Goal: Check status: Check status

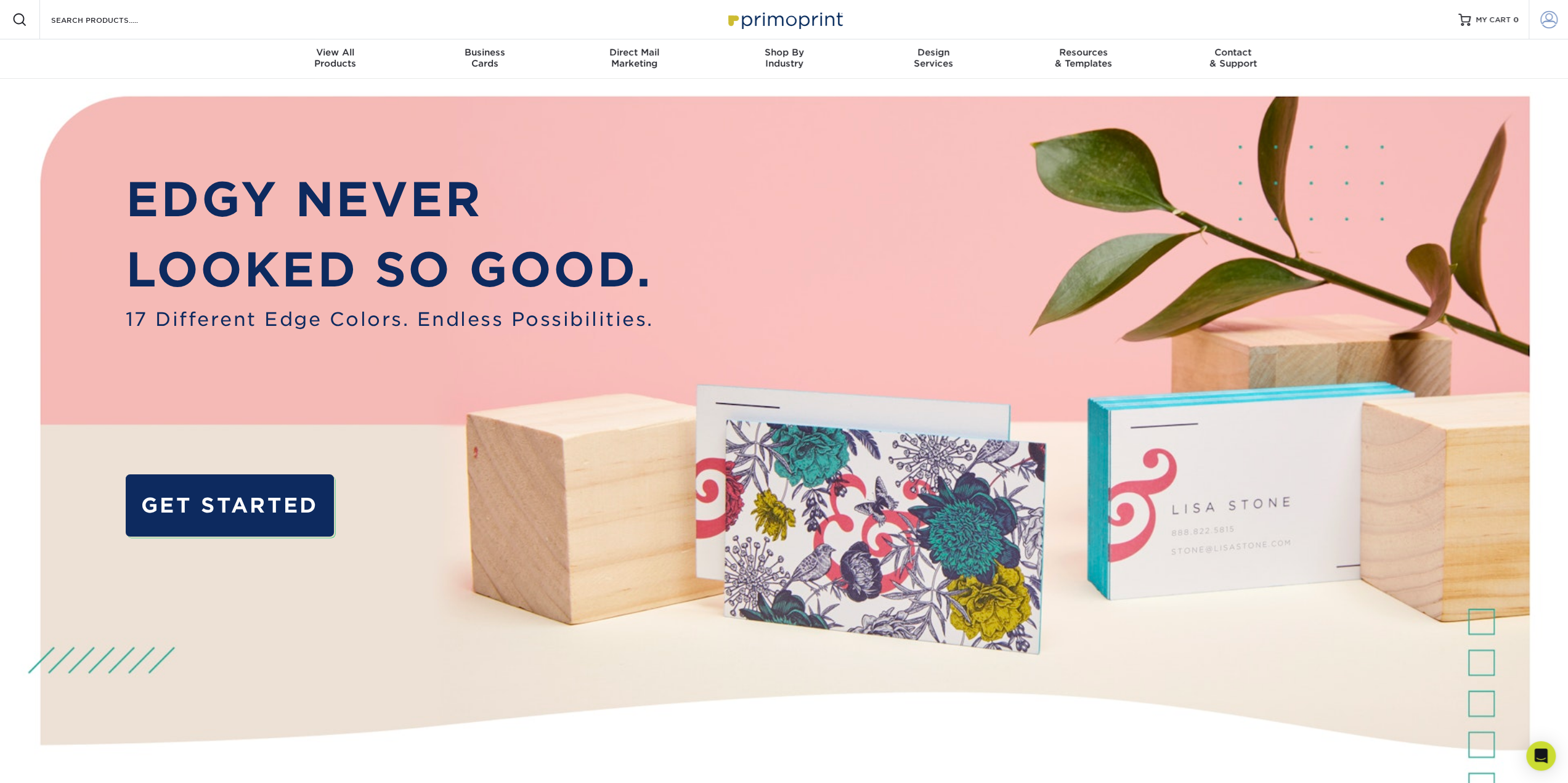
click at [1549, 23] on span at bounding box center [1549, 20] width 17 height 17
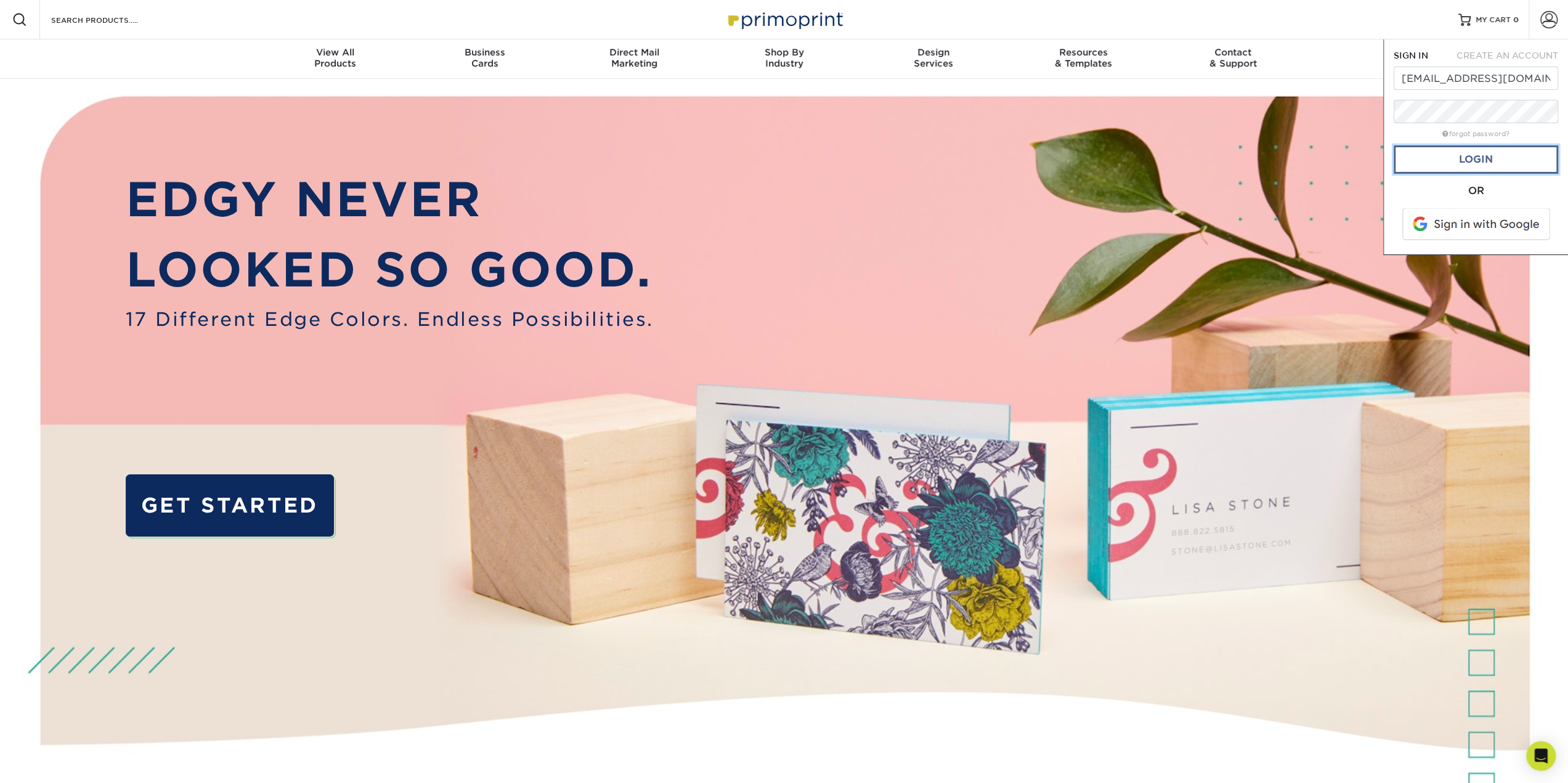
click at [1463, 167] on link "Login" at bounding box center [1476, 160] width 164 height 28
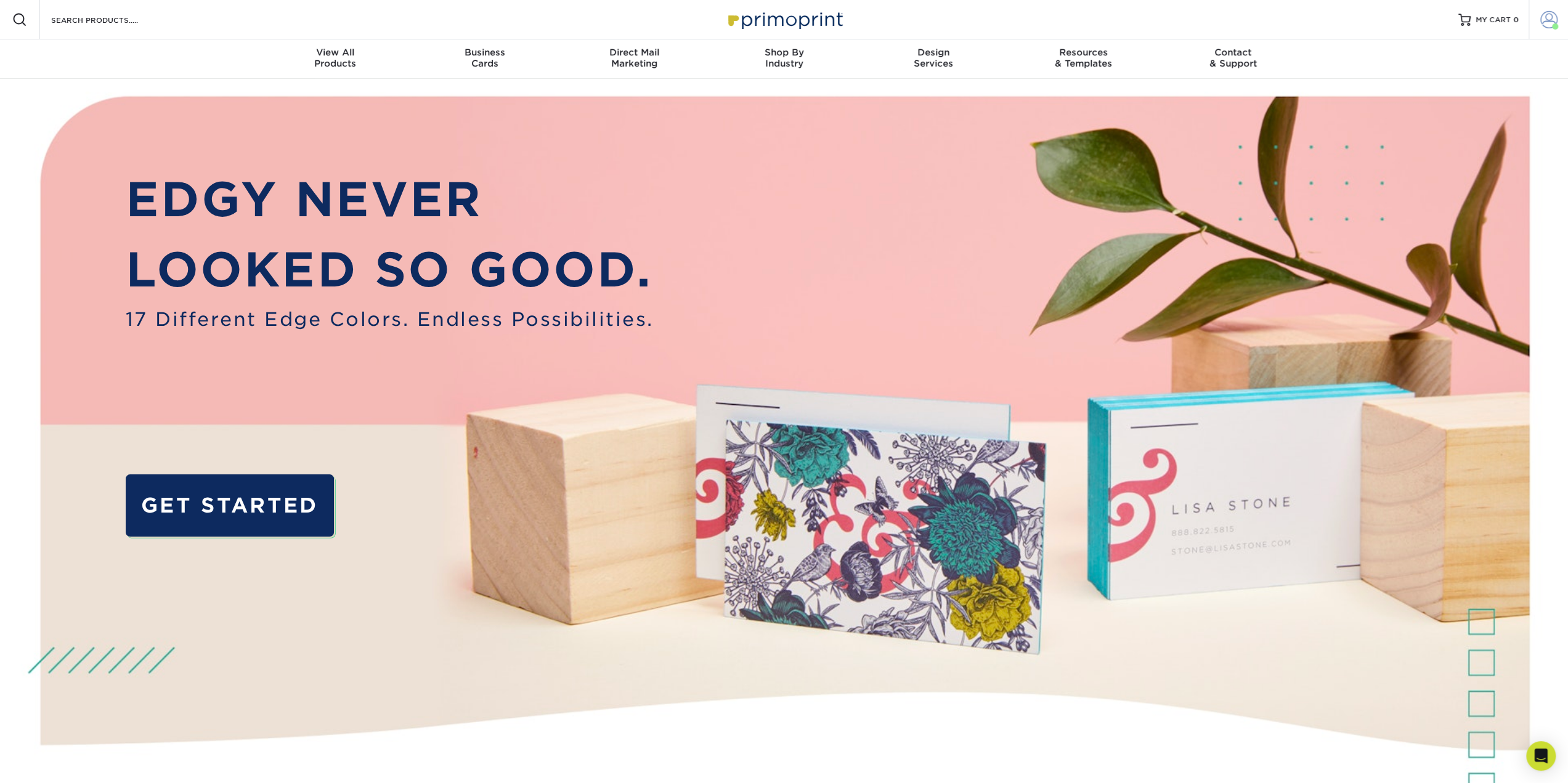
click at [1557, 30] on link "Account" at bounding box center [1548, 20] width 40 height 40
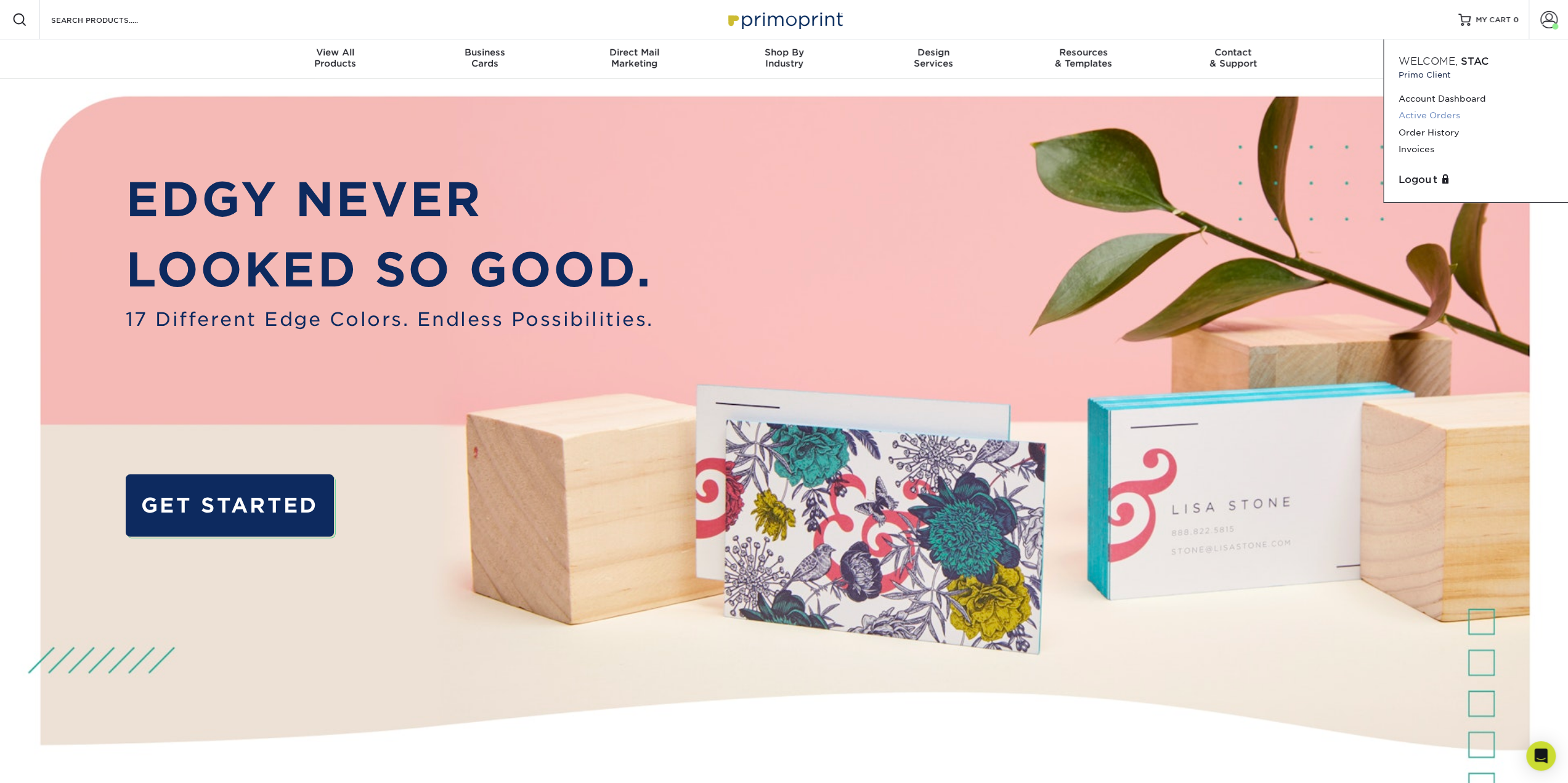
click at [1423, 120] on link "Active Orders" at bounding box center [1476, 116] width 155 height 17
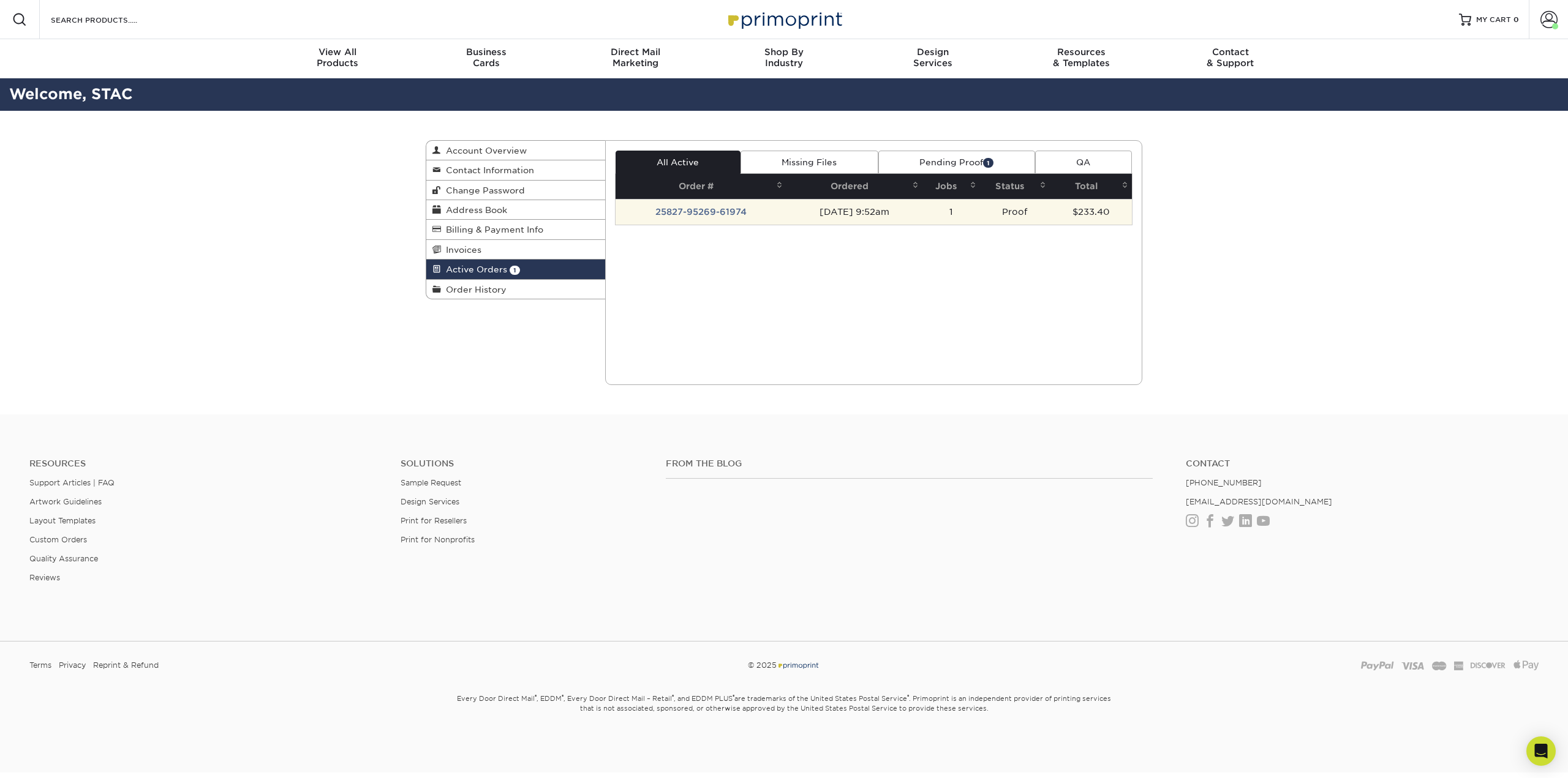
click at [686, 219] on td "25827-95269-61974" at bounding box center [701, 212] width 171 height 26
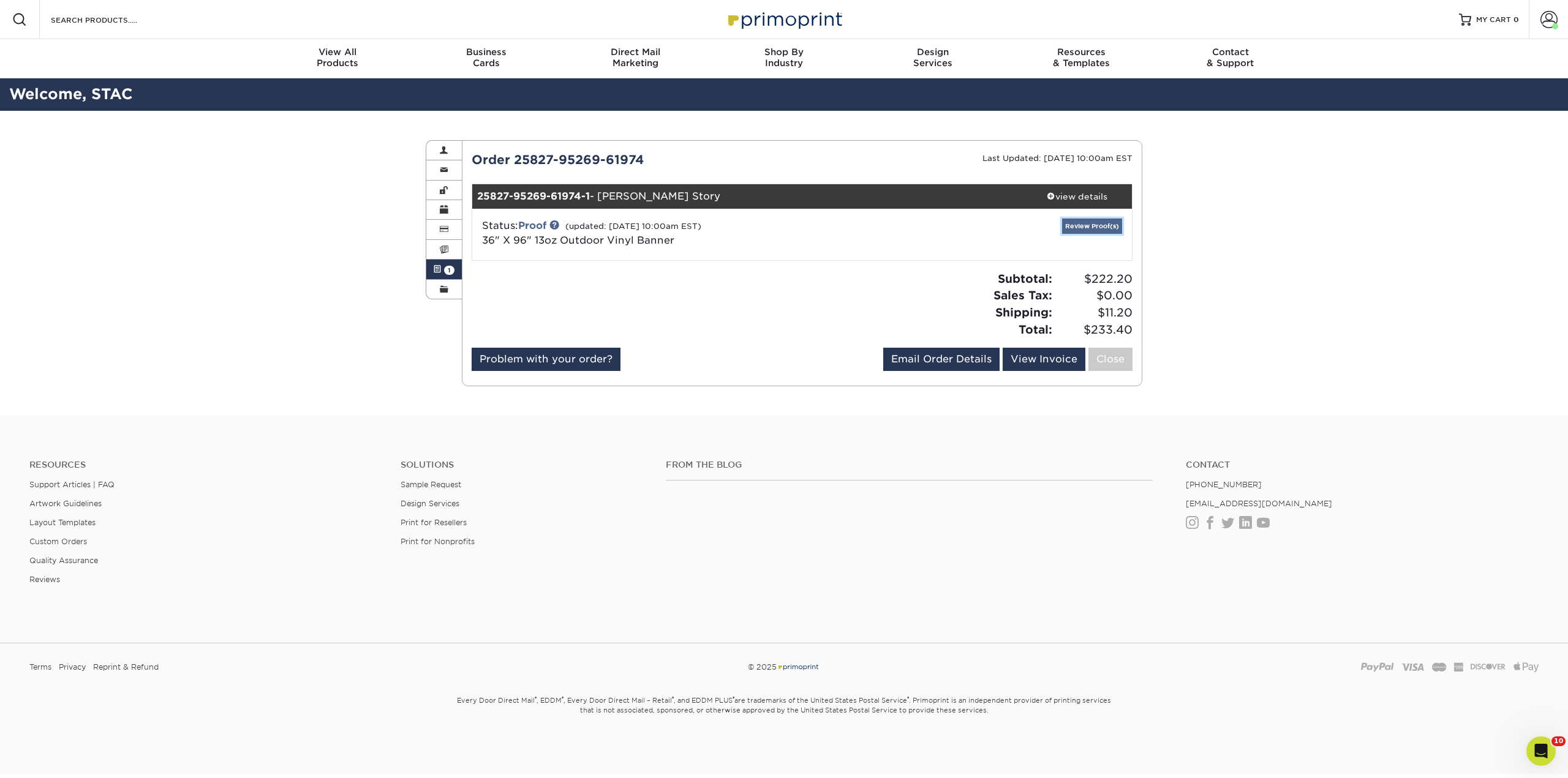
click at [1082, 227] on link "Review Proof(s)" at bounding box center [1092, 227] width 60 height 15
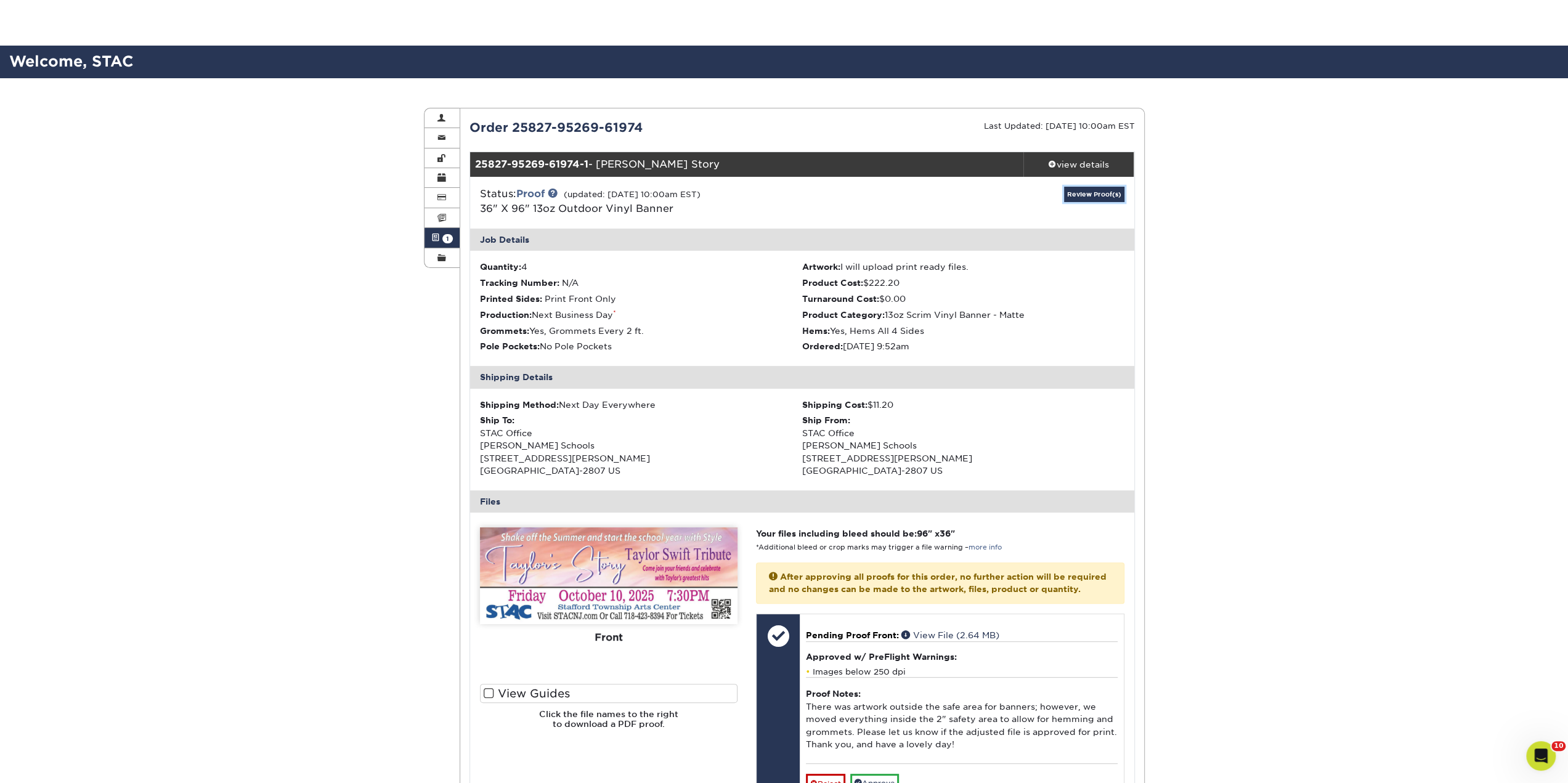
scroll to position [185, 0]
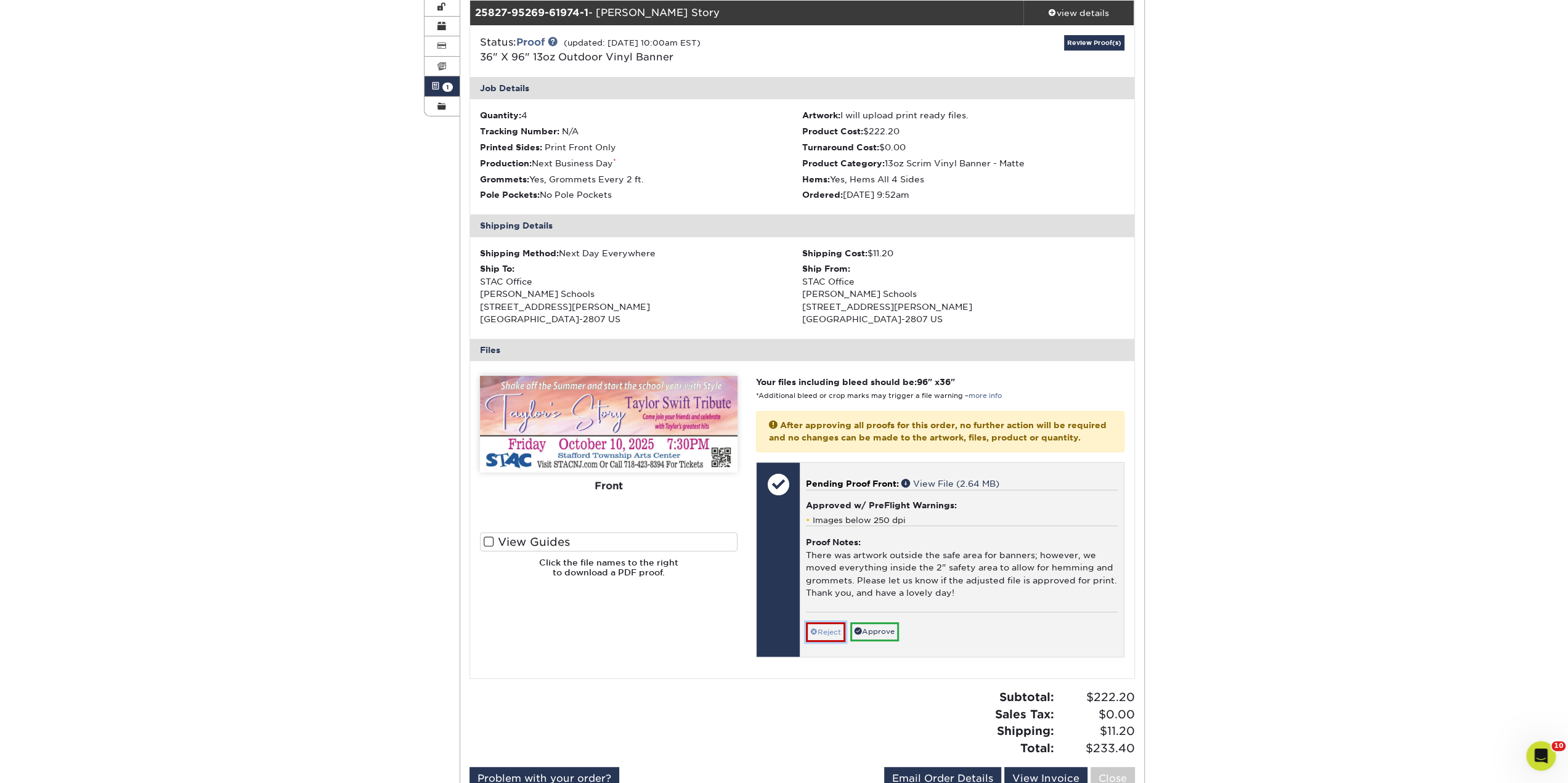
click at [829, 635] on link "Reject" at bounding box center [826, 633] width 40 height 20
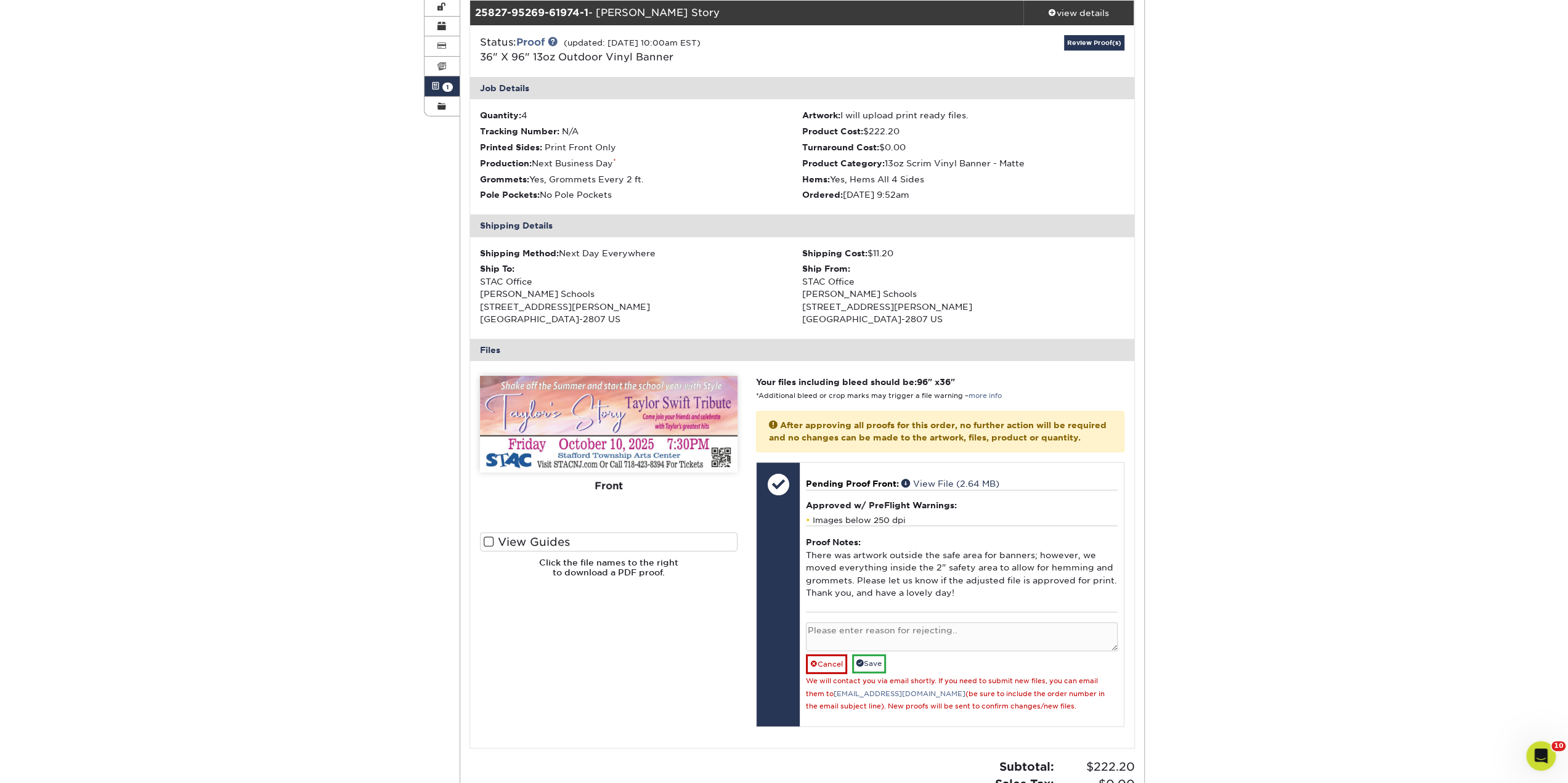
scroll to position [0, 0]
